Goal: Check status: Check status

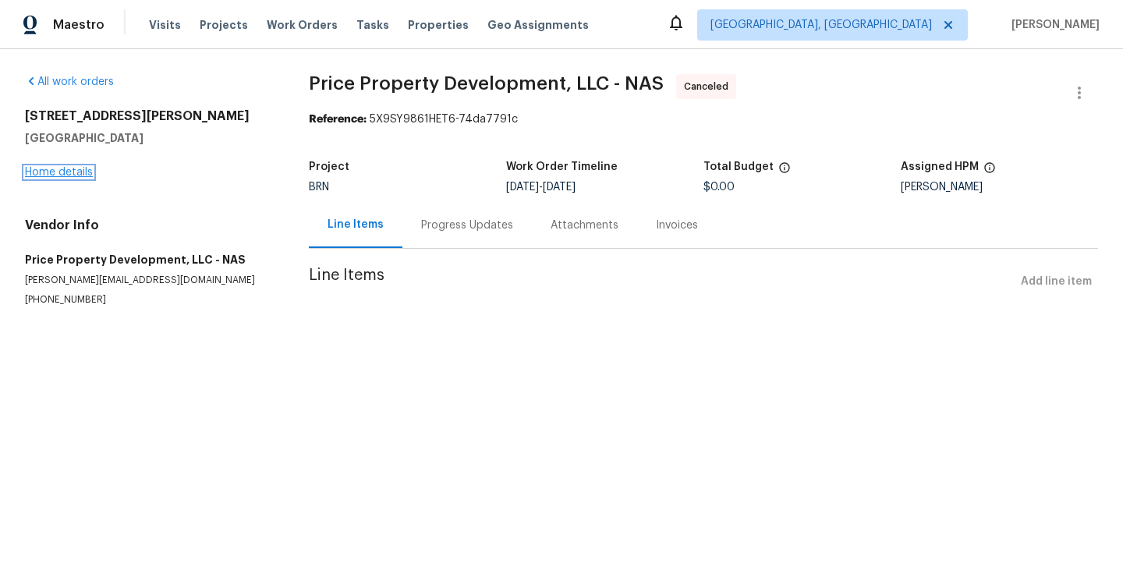
click at [81, 174] on link "Home details" at bounding box center [59, 172] width 68 height 11
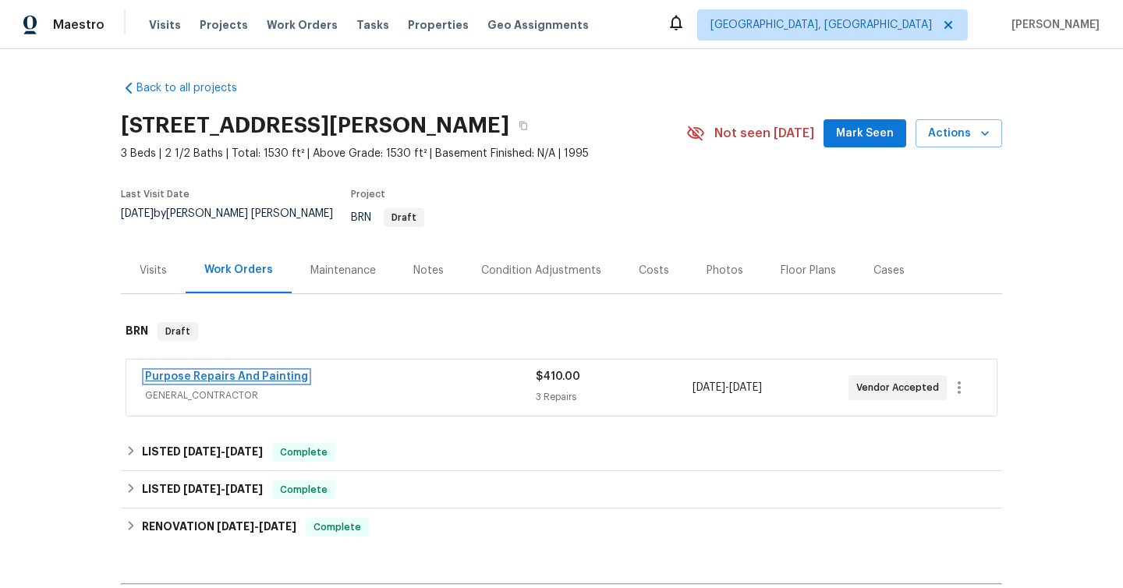
click at [208, 371] on link "Purpose Repairs And Painting" at bounding box center [226, 376] width 163 height 11
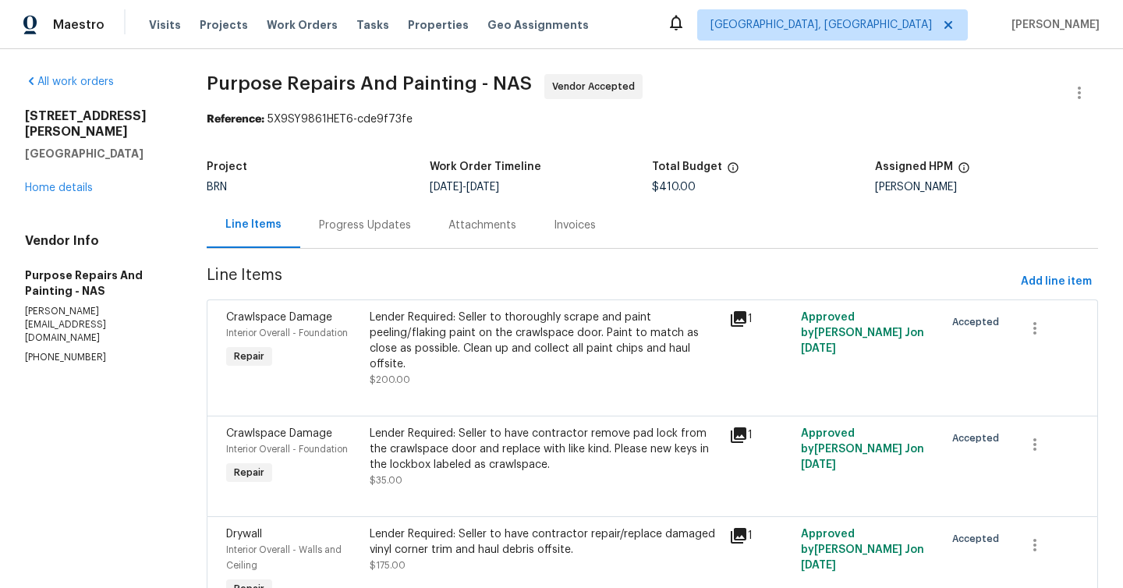
click at [340, 229] on div "Progress Updates" at bounding box center [365, 226] width 92 height 16
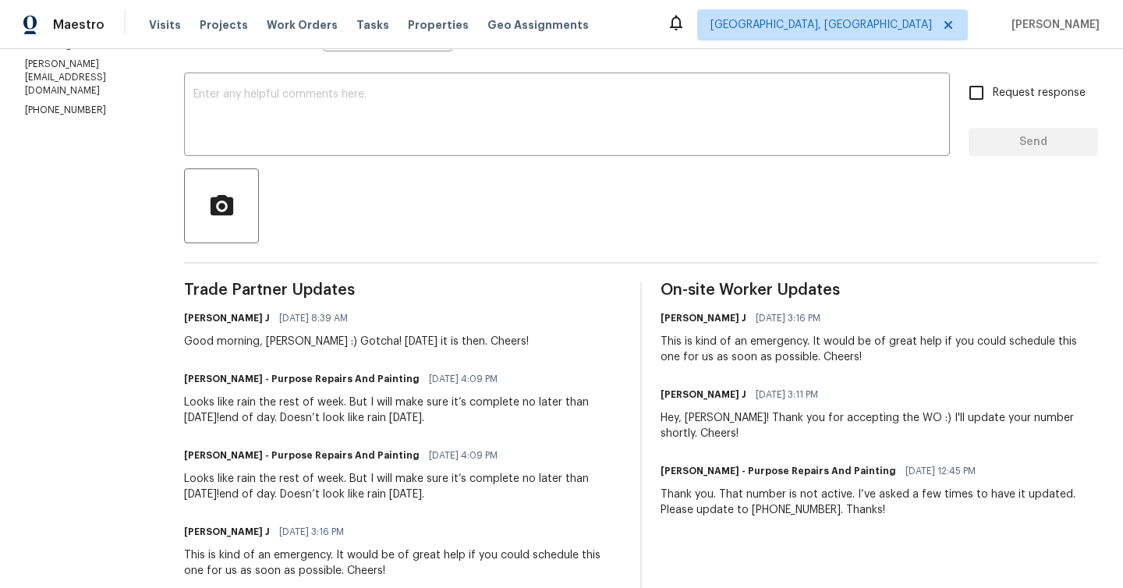
scroll to position [248, 0]
